Goal: Information Seeking & Learning: Compare options

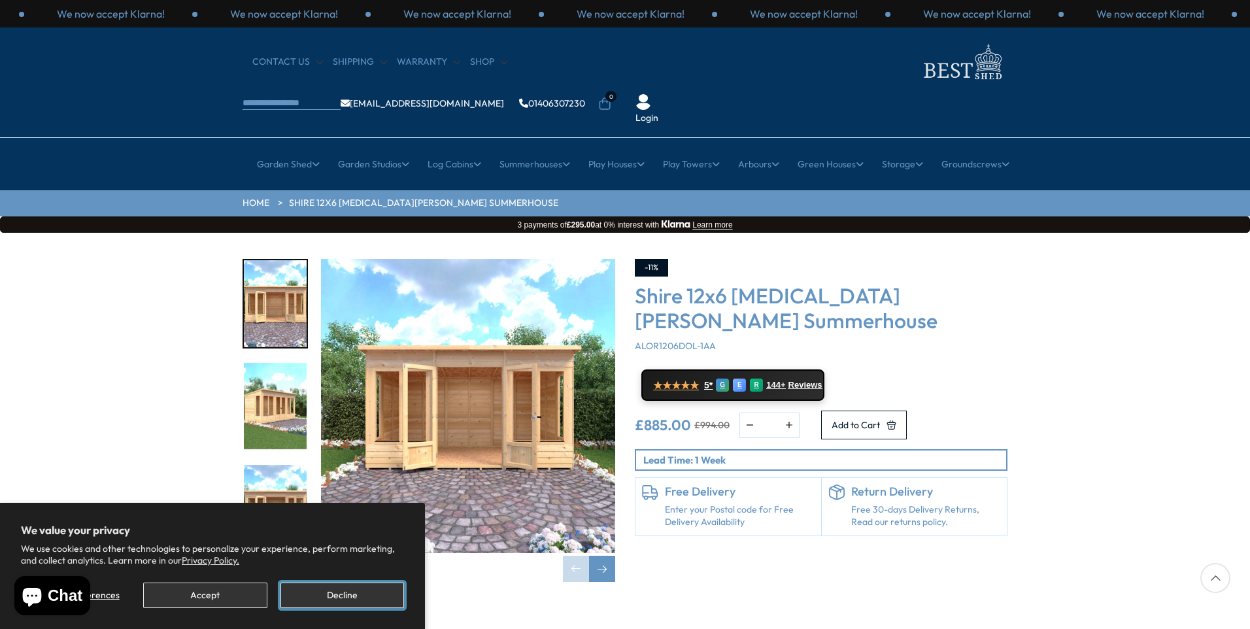
click at [323, 596] on button "Decline" at bounding box center [343, 596] width 124 height 26
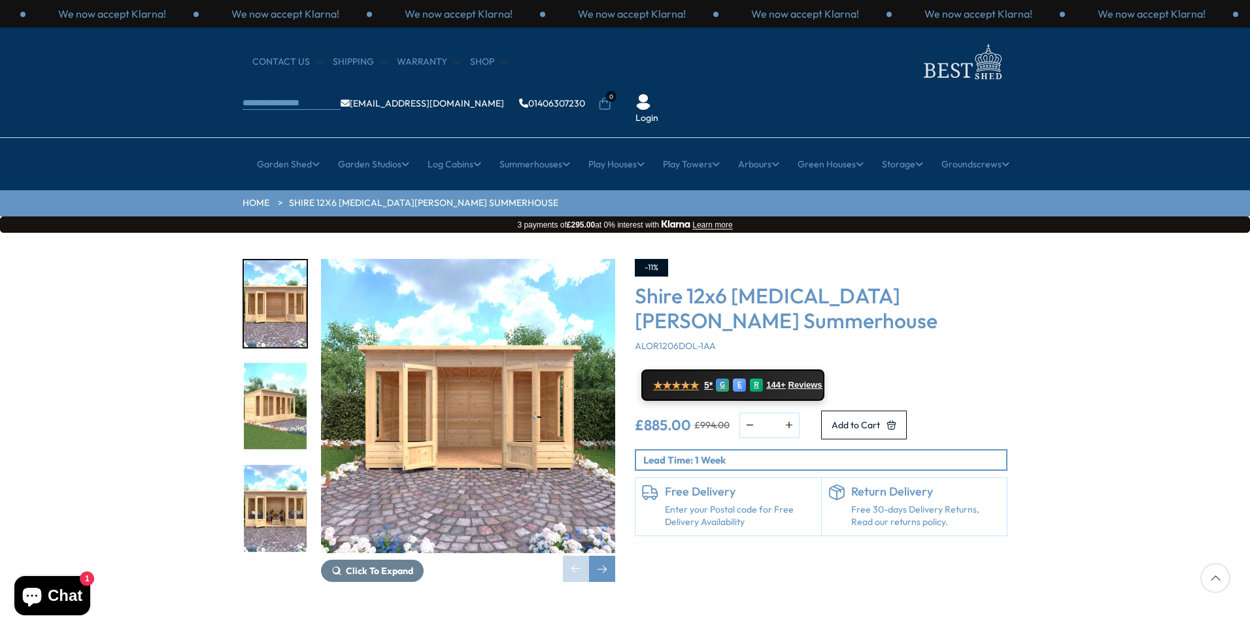
click at [265, 363] on img "2 / 9" at bounding box center [275, 406] width 63 height 87
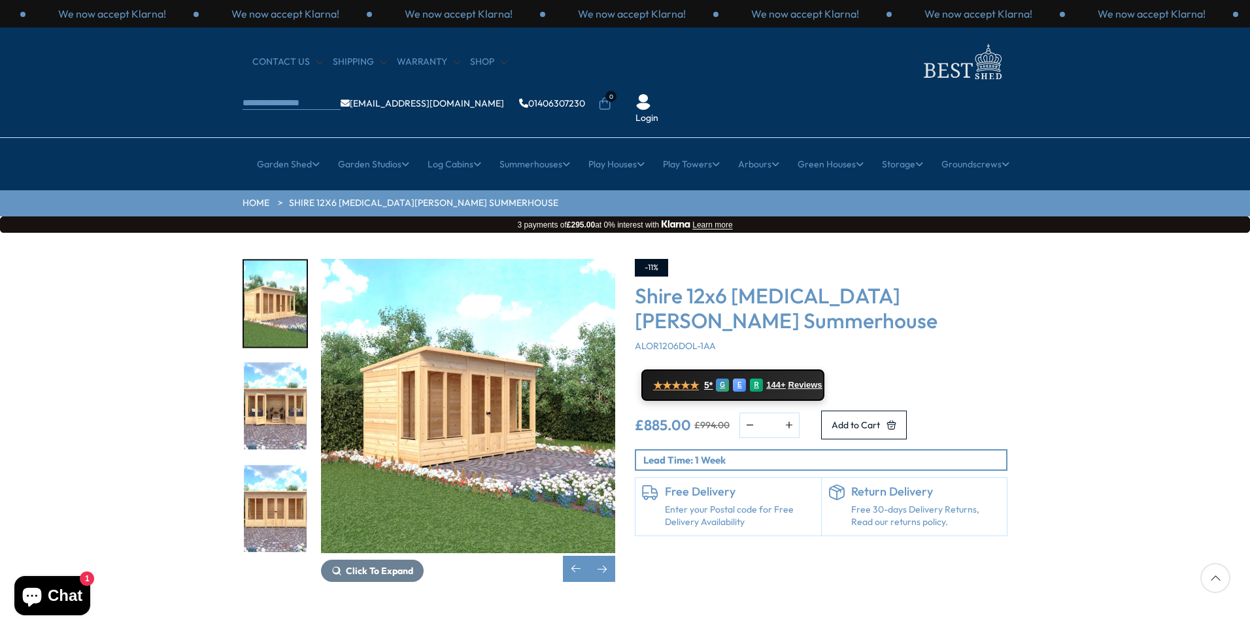
drag, startPoint x: 1250, startPoint y: 112, endPoint x: 1252, endPoint y: 220, distance: 107.3
click at [1164, 437] on div "Click To Expand Click To Expand Click To Expand Click To Expand Click To Expand…" at bounding box center [625, 430] width 1250 height 395
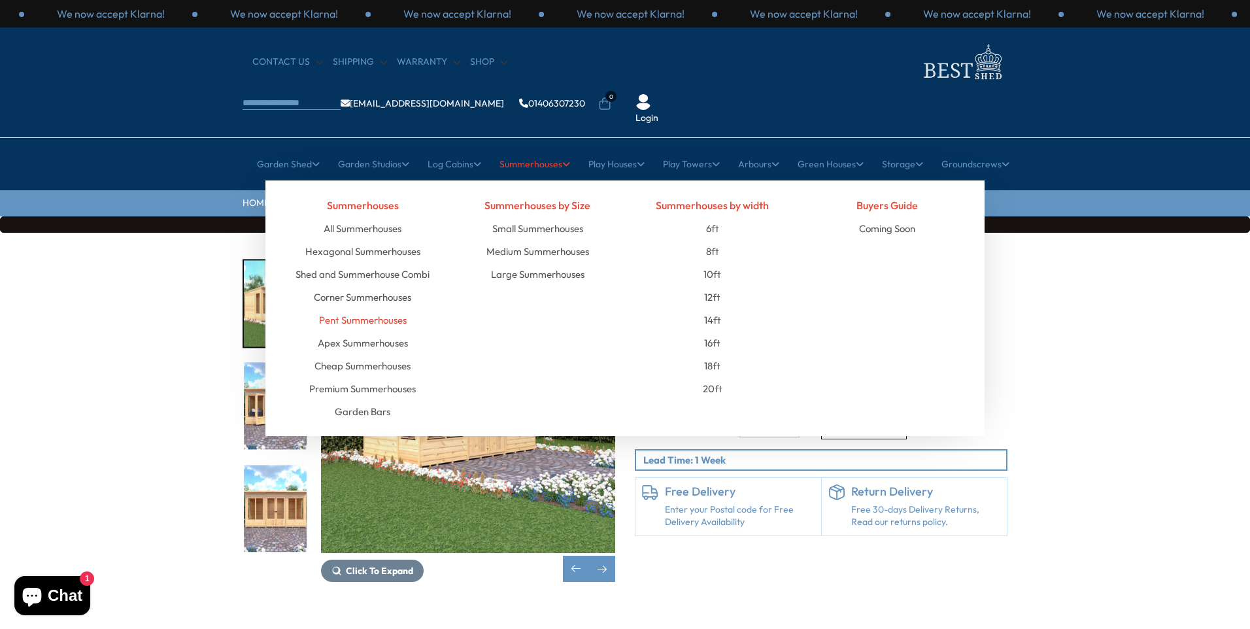
click at [375, 309] on link "Pent Summerhouses" at bounding box center [363, 320] width 88 height 23
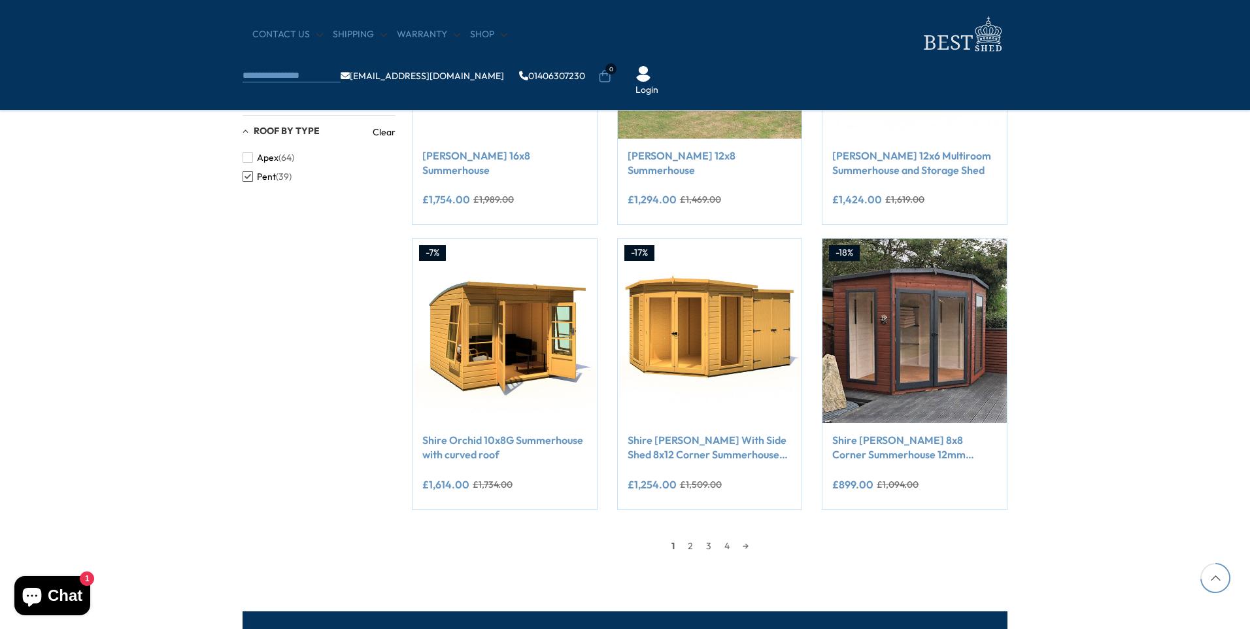
scroll to position [1046, 0]
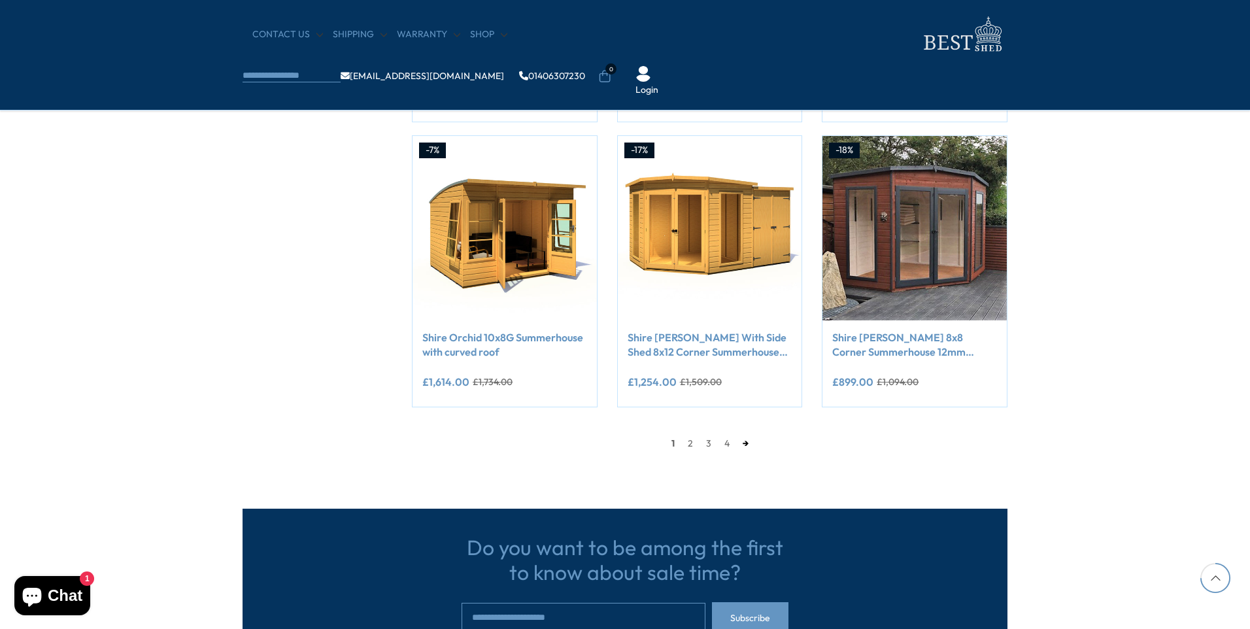
click at [742, 444] on link "→" at bounding box center [745, 444] width 19 height 20
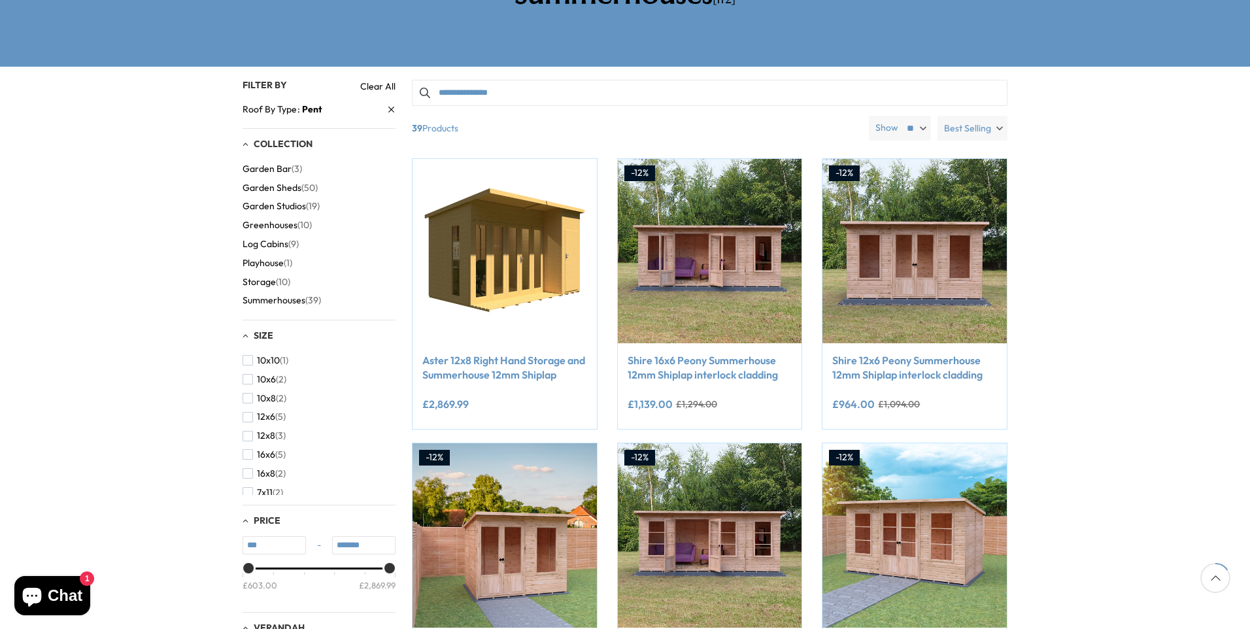
scroll to position [223, 0]
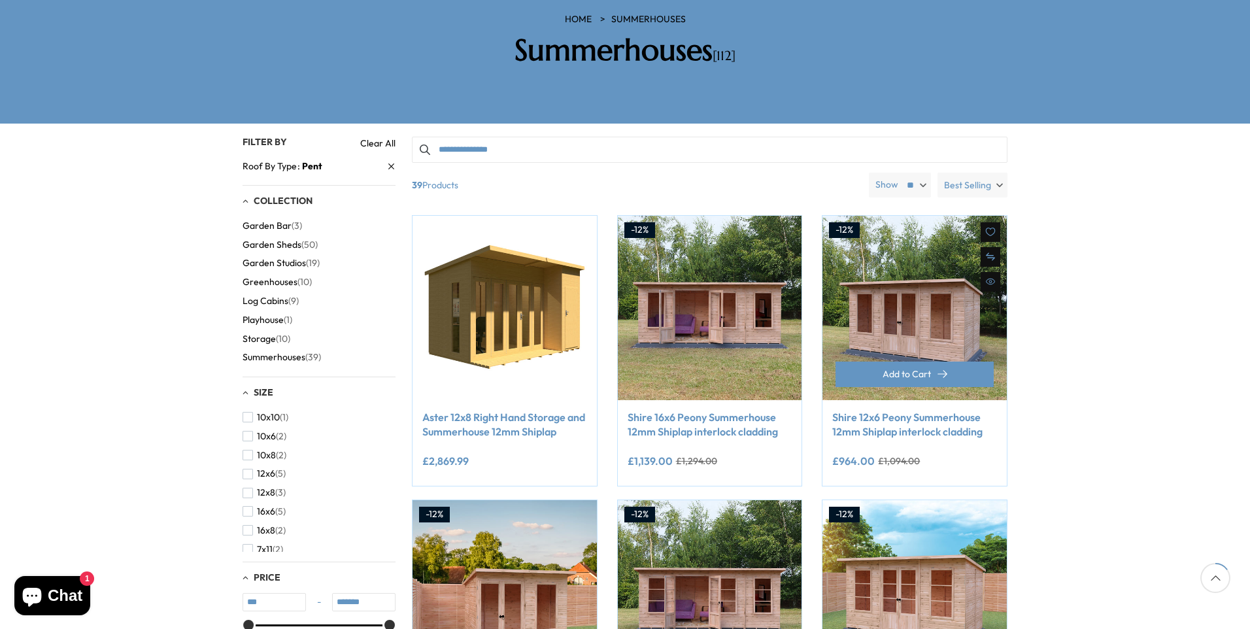
click at [908, 260] on img at bounding box center [915, 308] width 184 height 184
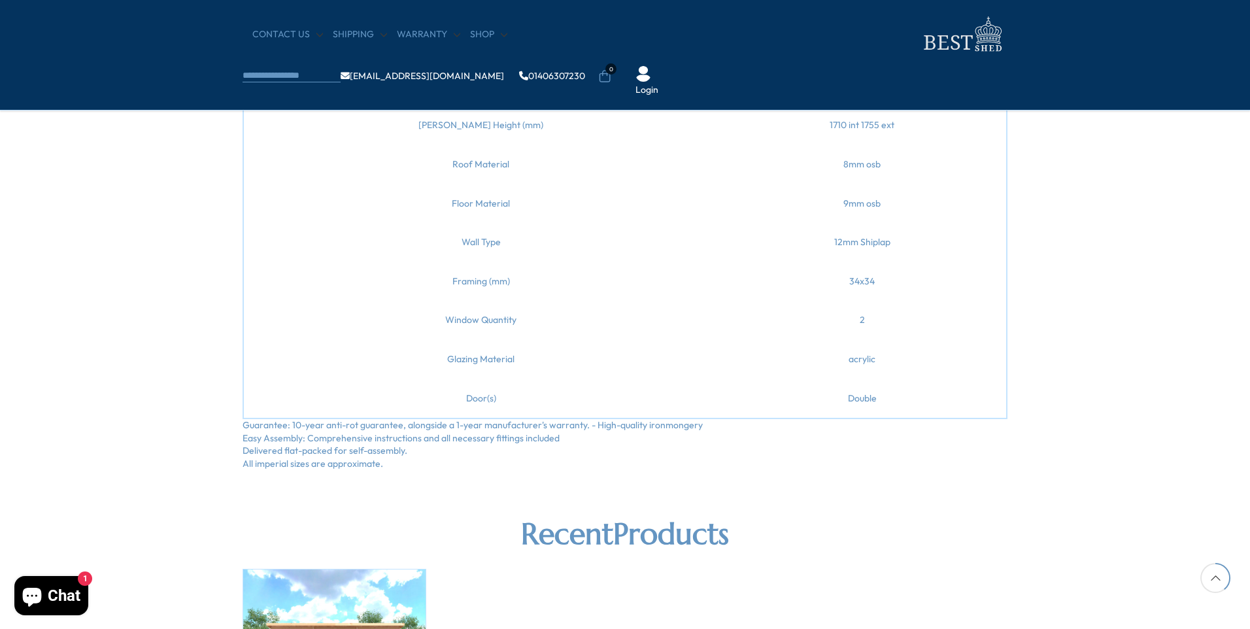
scroll to position [1386, 0]
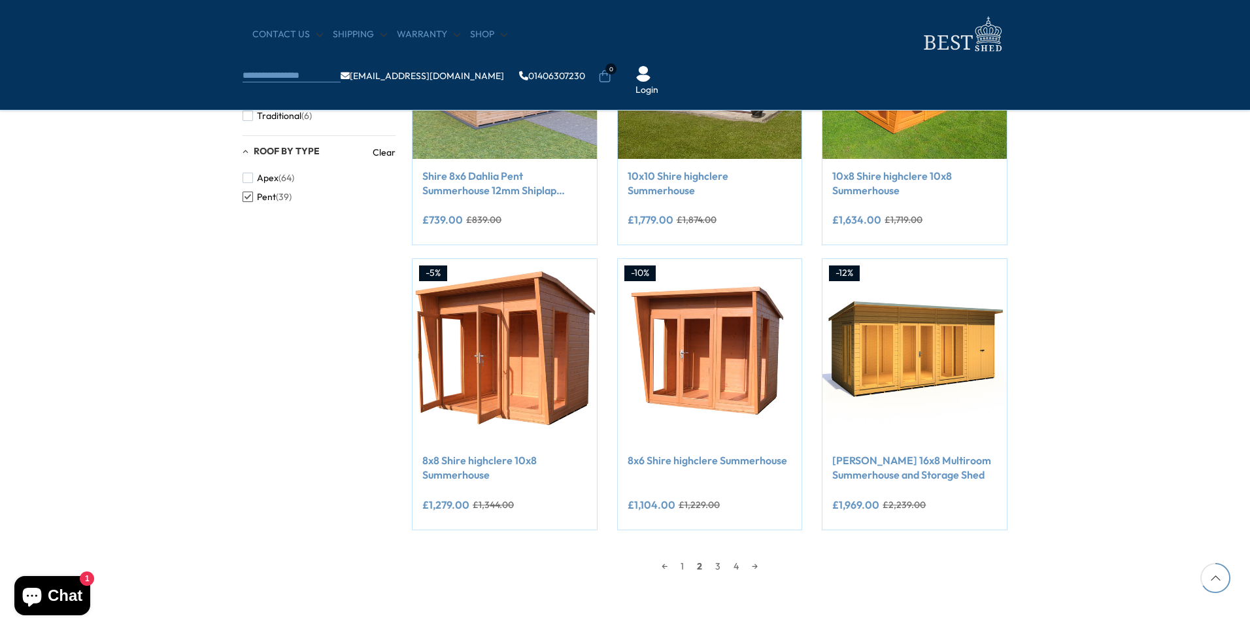
scroll to position [924, 0]
click at [719, 564] on link "3" at bounding box center [718, 566] width 18 height 20
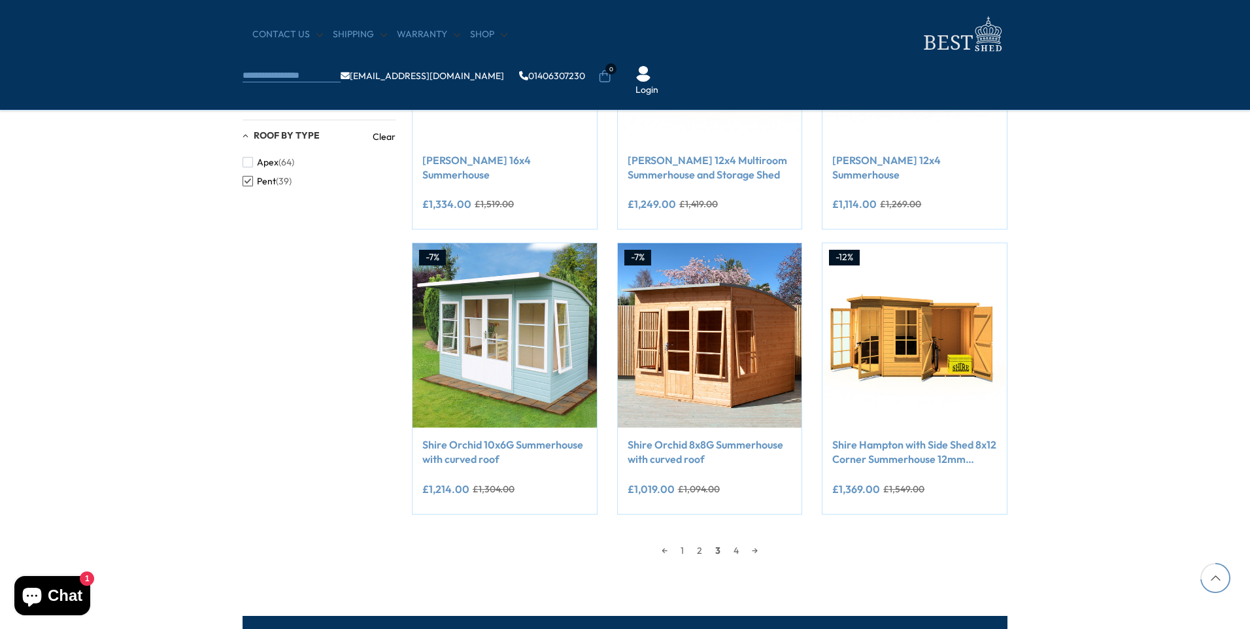
scroll to position [1034, 0]
